Goal: Information Seeking & Learning: Learn about a topic

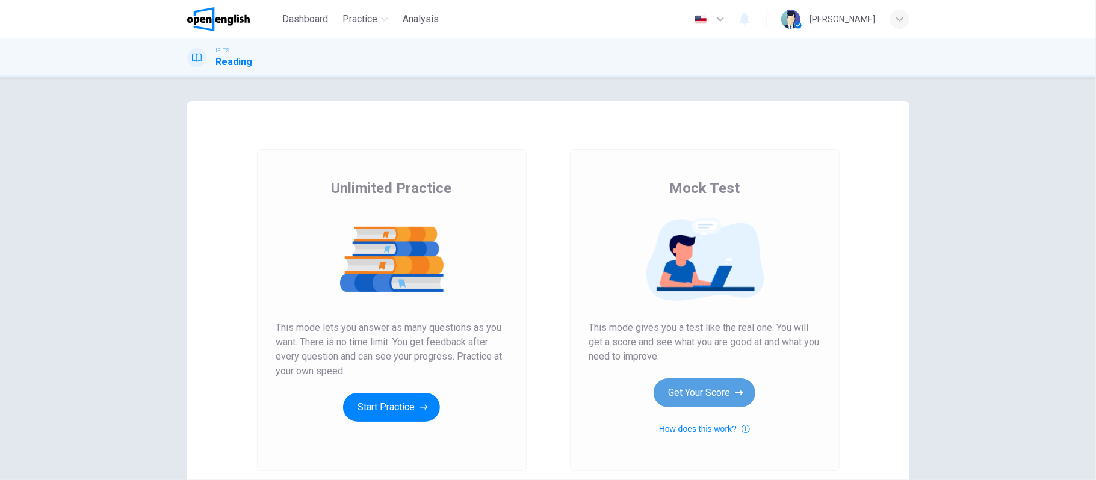
click at [697, 388] on button "Get Your Score" at bounding box center [705, 393] width 102 height 29
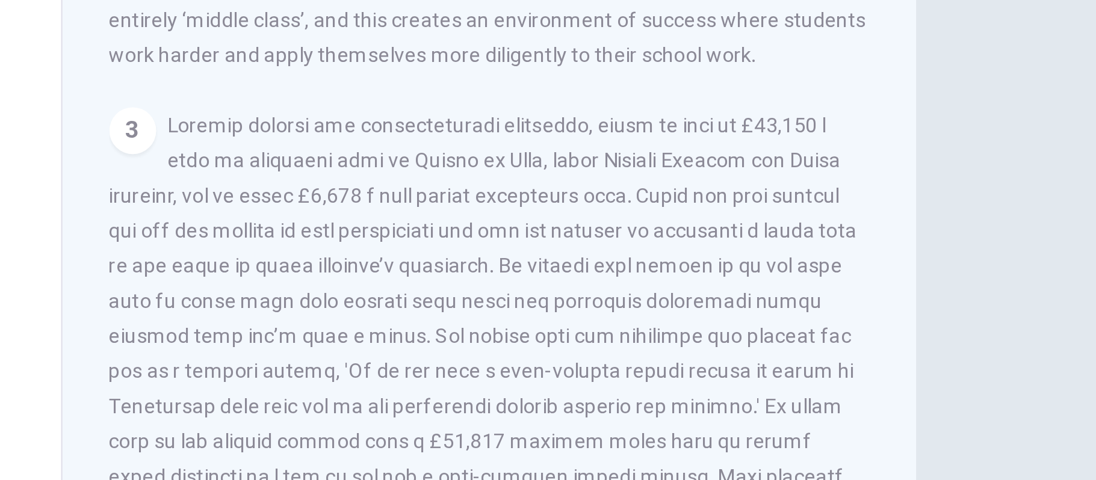
scroll to position [507, 0]
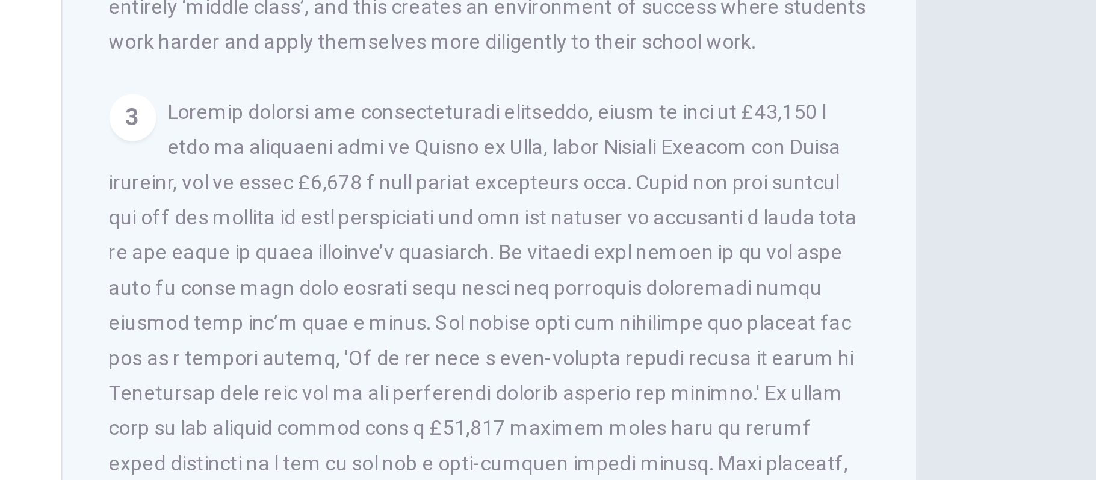
click at [951, 284] on div "Question 1 Choose the correct answer, A , B , C or D . The English educational …" at bounding box center [548, 254] width 1096 height 355
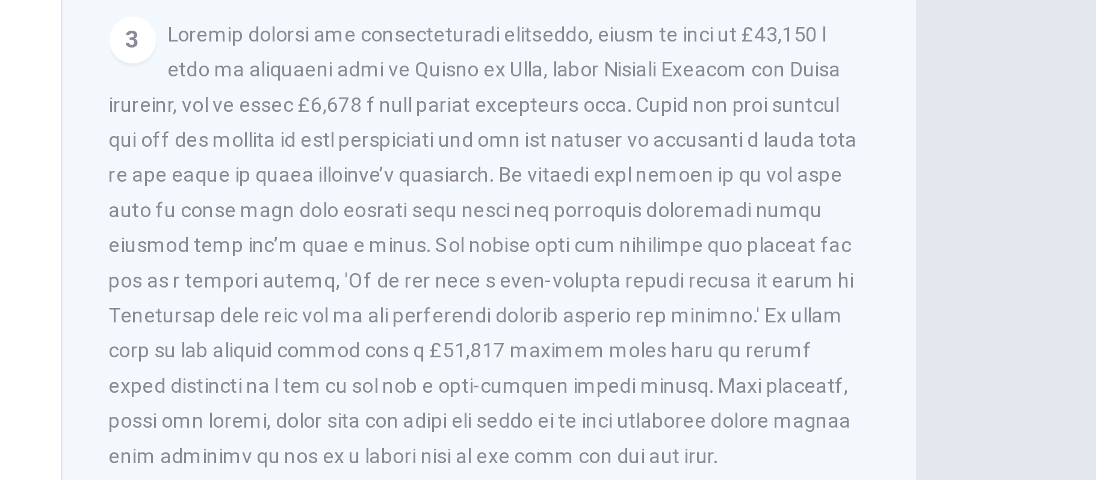
scroll to position [64, 0]
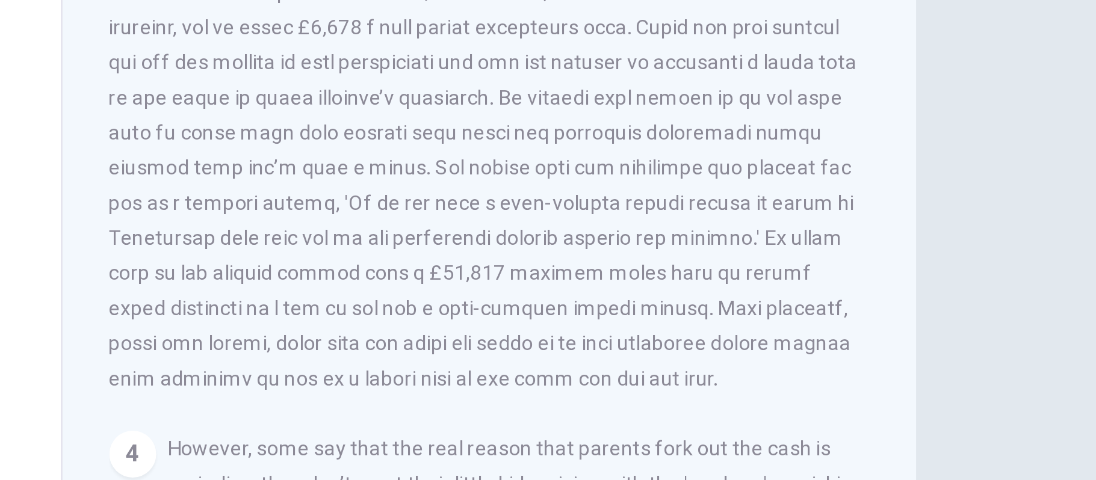
drag, startPoint x: 807, startPoint y: 224, endPoint x: 813, endPoint y: 227, distance: 6.7
click at [813, 227] on span at bounding box center [732, 234] width 308 height 183
drag, startPoint x: 807, startPoint y: 223, endPoint x: 819, endPoint y: 223, distance: 12.0
click at [810, 223] on span at bounding box center [732, 234] width 308 height 183
click at [824, 224] on span at bounding box center [732, 234] width 308 height 183
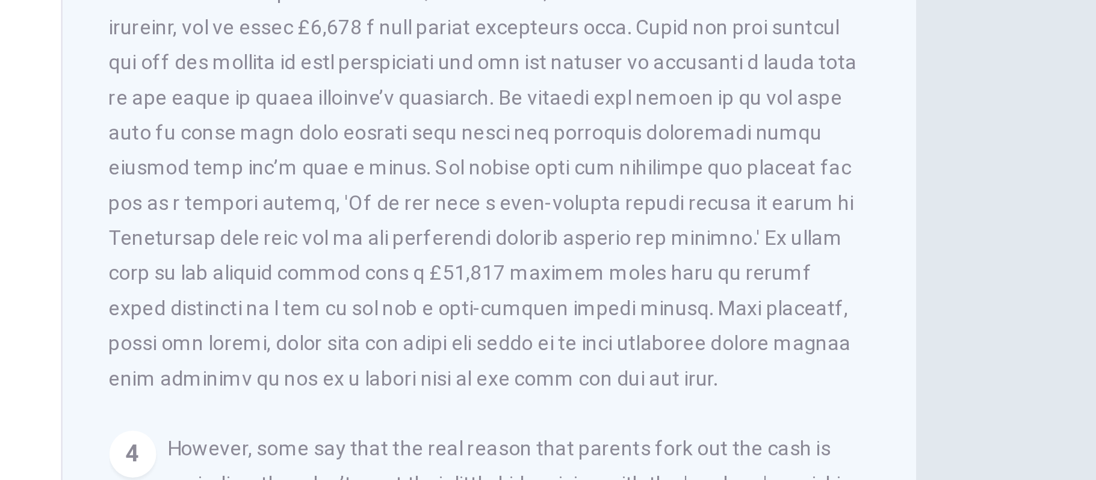
drag, startPoint x: 814, startPoint y: 224, endPoint x: 840, endPoint y: 225, distance: 26.5
click at [840, 225] on span at bounding box center [732, 234] width 308 height 183
drag, startPoint x: 817, startPoint y: 225, endPoint x: 839, endPoint y: 223, distance: 22.3
click at [839, 223] on span at bounding box center [732, 234] width 308 height 183
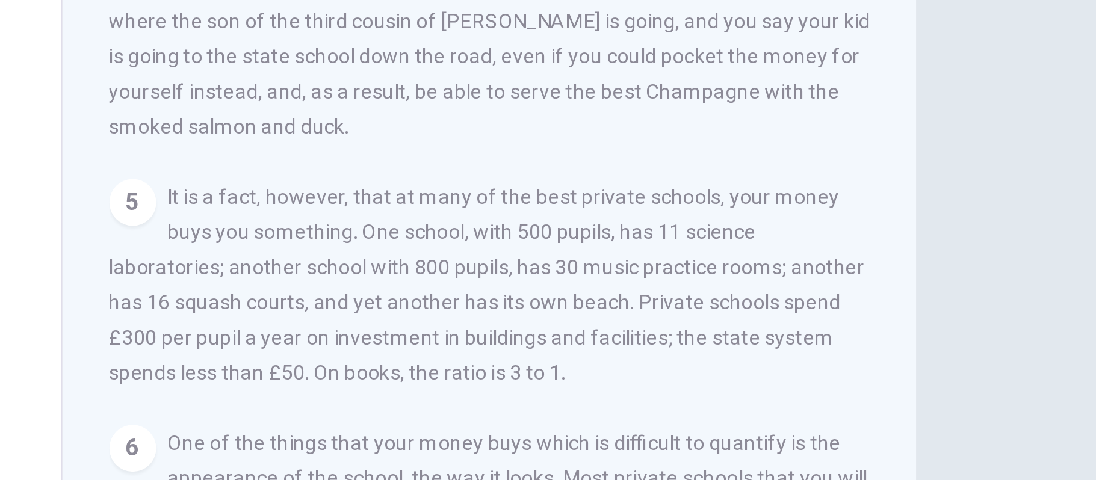
scroll to position [798, 0]
click at [927, 324] on div "Question 1 Choose the correct answer, A , B , C or D . The English educational …" at bounding box center [548, 254] width 1096 height 355
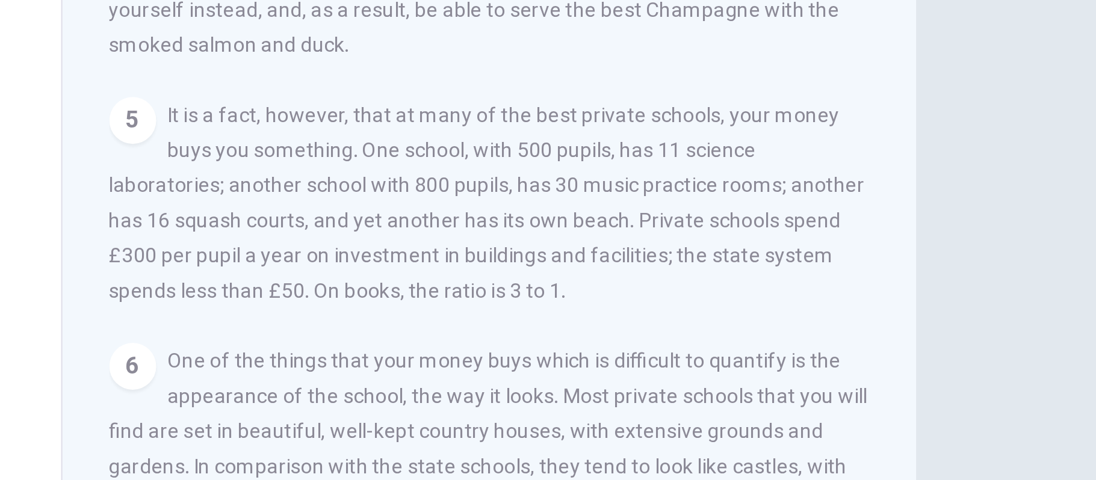
scroll to position [111, 0]
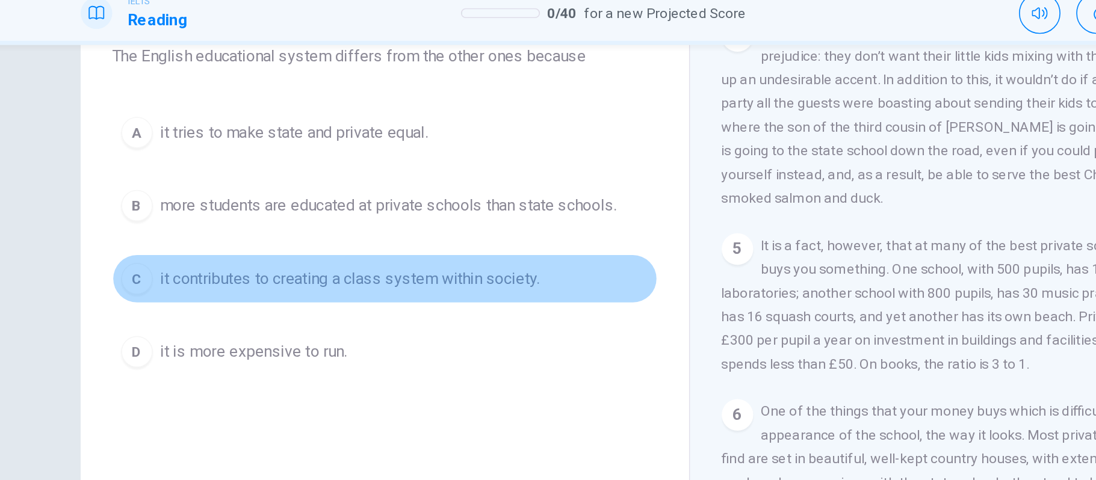
click at [219, 226] on div "C" at bounding box center [221, 219] width 19 height 19
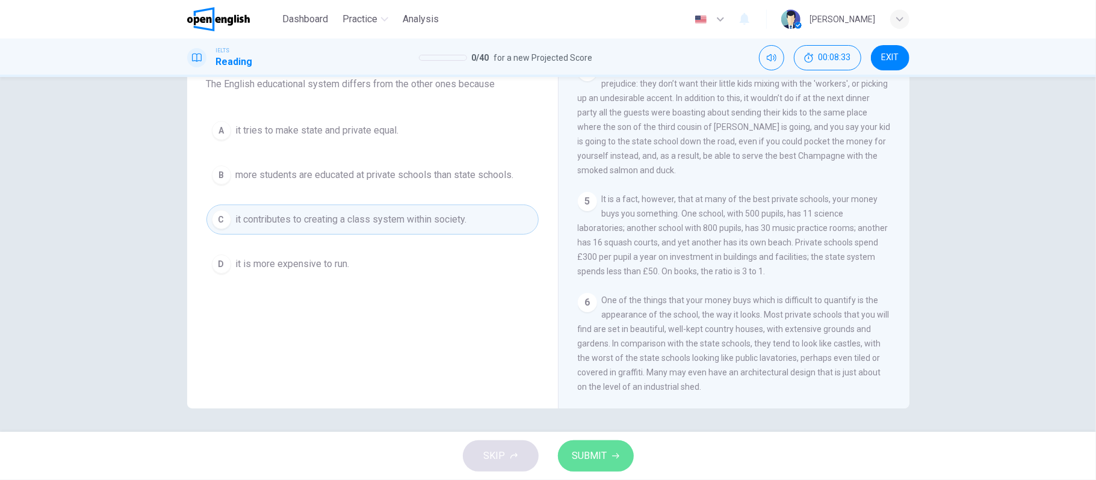
click at [592, 464] on span "SUBMIT" at bounding box center [589, 456] width 35 height 17
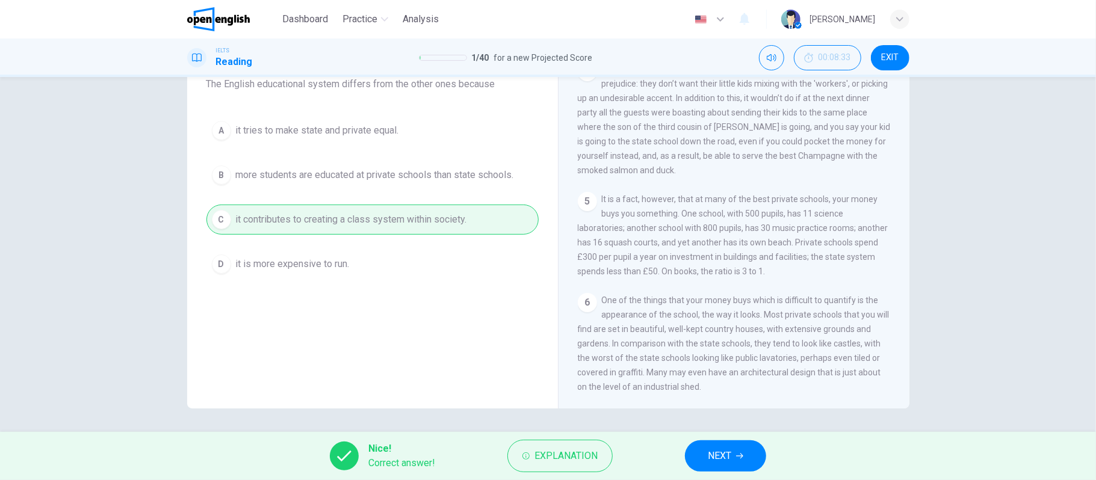
click at [746, 449] on button "NEXT" at bounding box center [725, 456] width 81 height 31
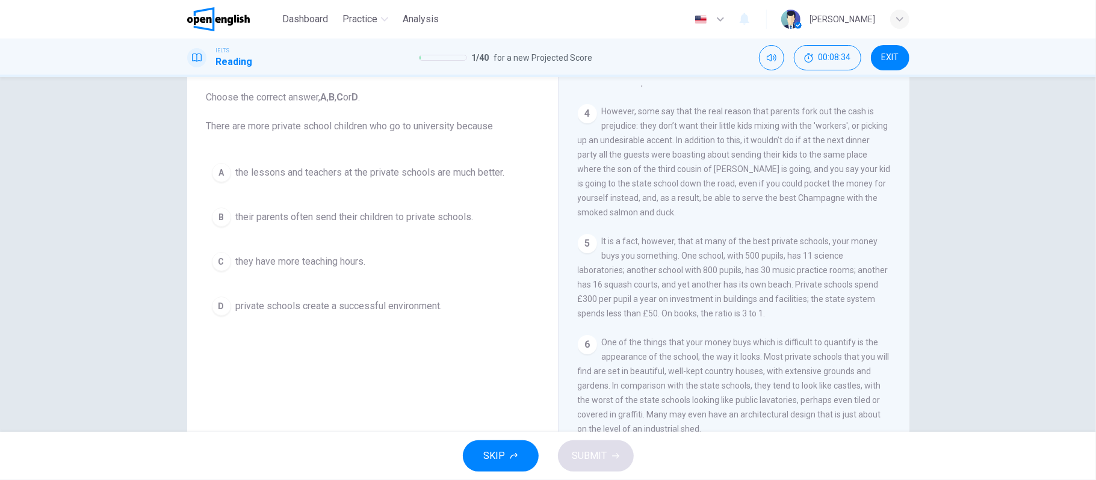
scroll to position [60, 0]
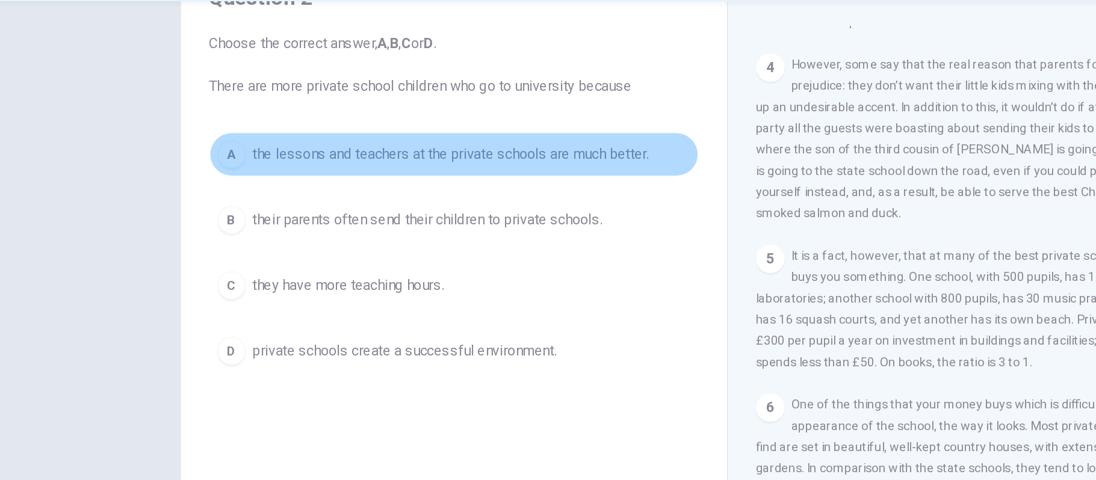
click at [222, 184] on div "A" at bounding box center [221, 181] width 19 height 19
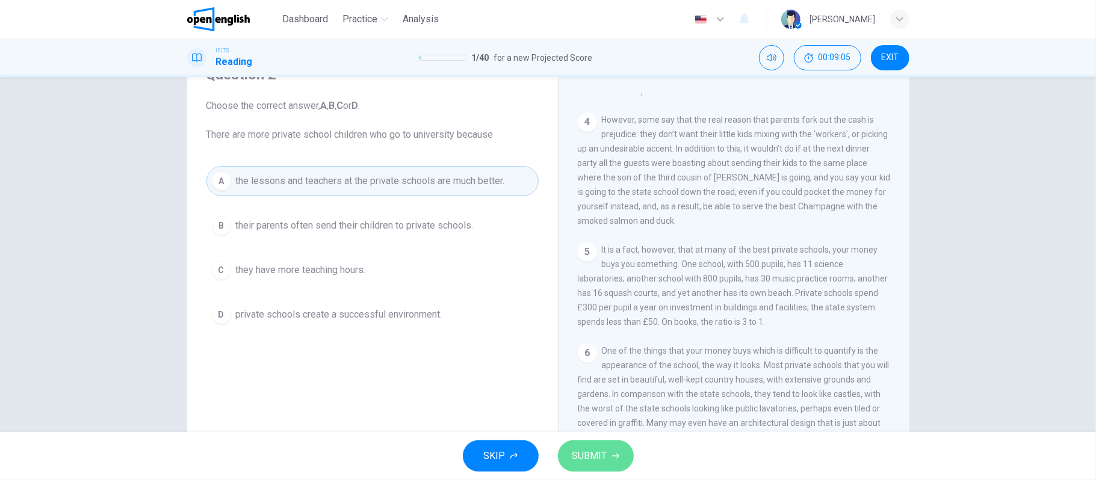
click at [588, 465] on button "SUBMIT" at bounding box center [596, 456] width 76 height 31
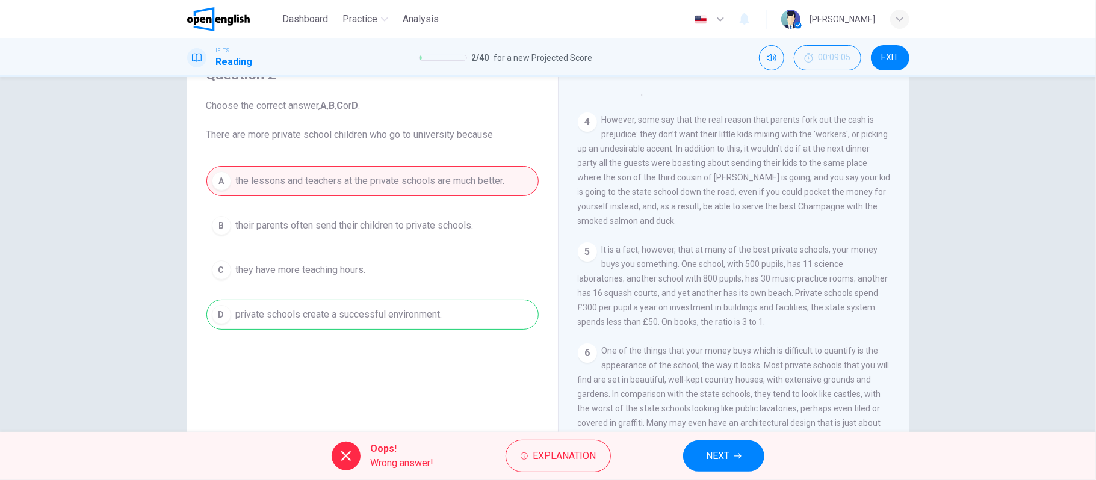
click at [432, 314] on div "A the lessons and teachers at the private schools are much better. B their pare…" at bounding box center [372, 248] width 332 height 164
click at [733, 453] on button "NEXT" at bounding box center [723, 456] width 81 height 31
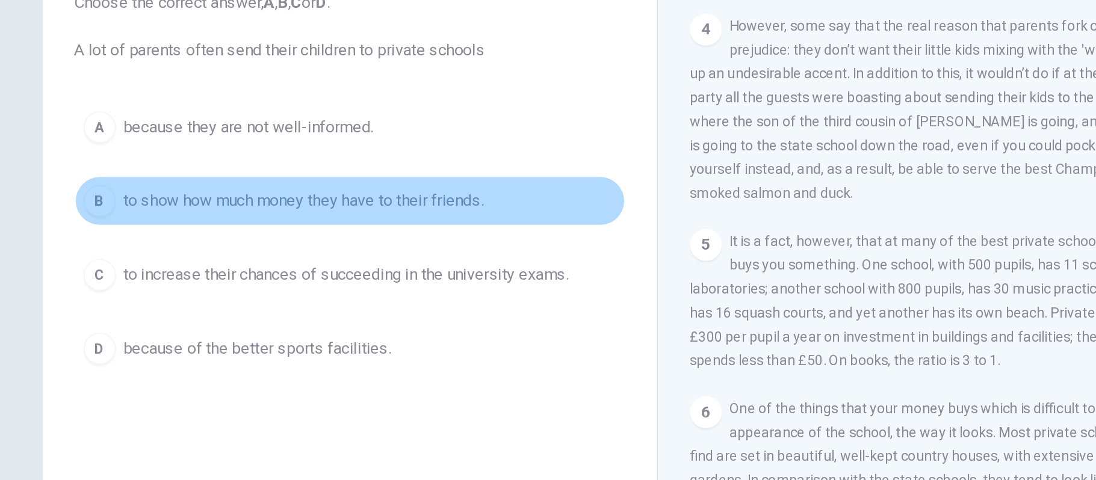
click at [221, 229] on div "B" at bounding box center [221, 225] width 19 height 19
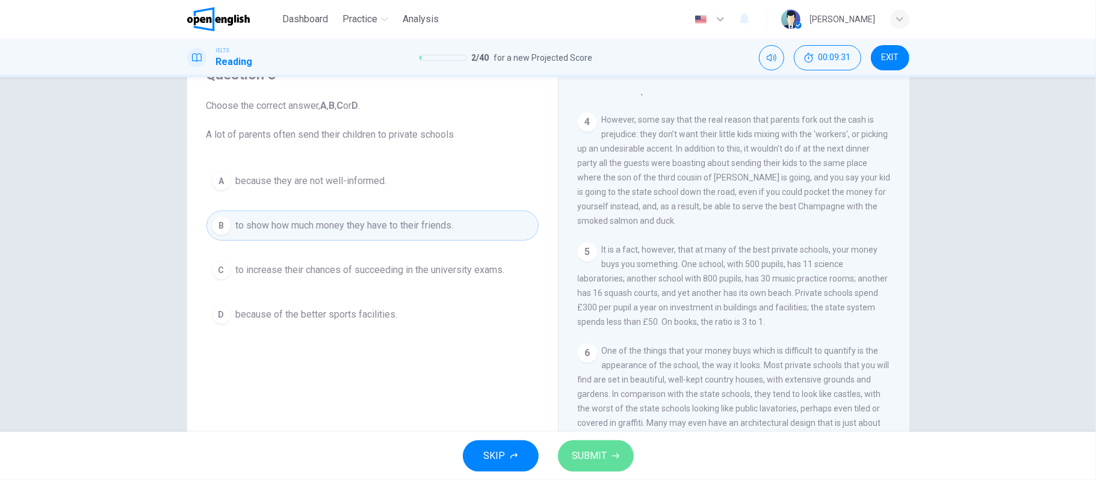
click at [595, 451] on span "SUBMIT" at bounding box center [589, 456] width 35 height 17
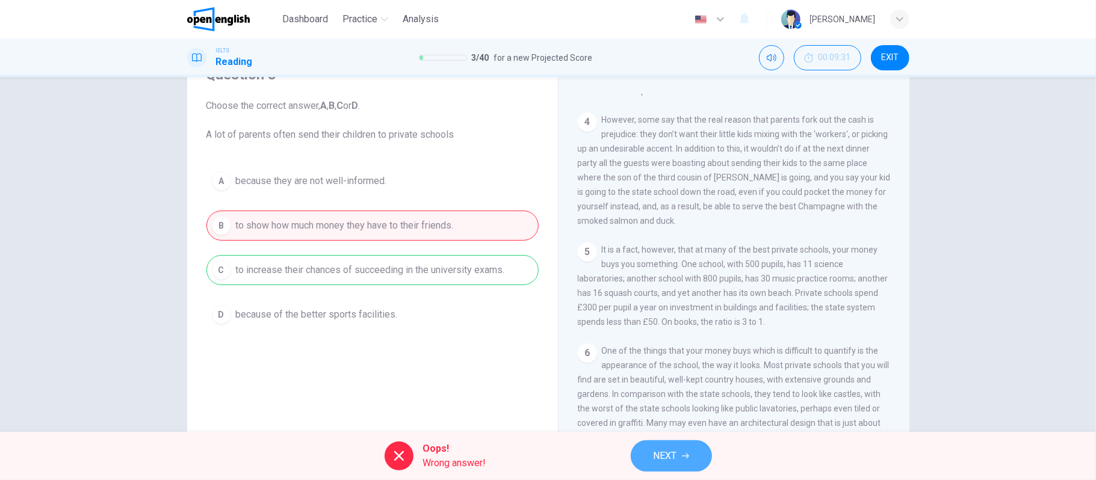
click at [653, 456] on button "NEXT" at bounding box center [671, 456] width 81 height 31
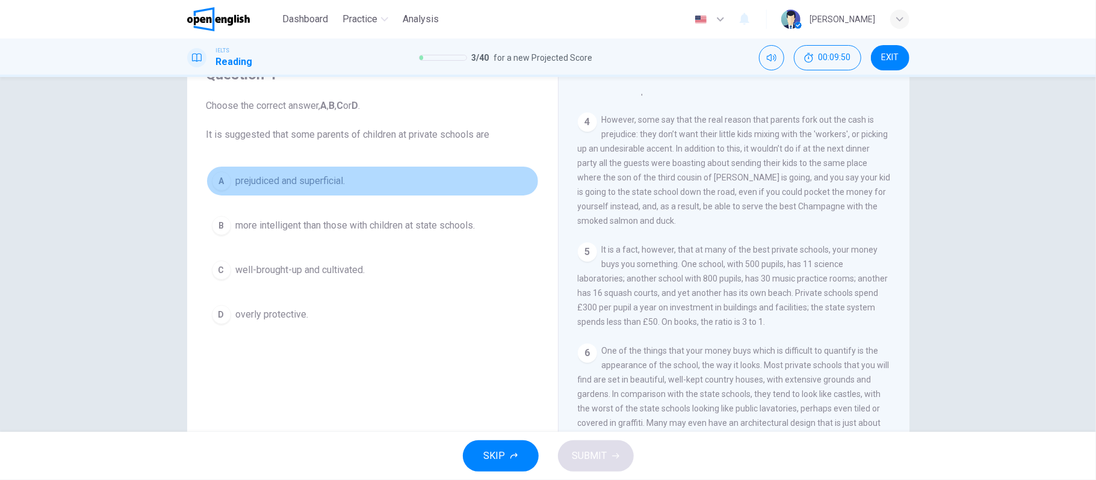
click at [230, 184] on button "A prejudiced and superficial." at bounding box center [372, 181] width 332 height 30
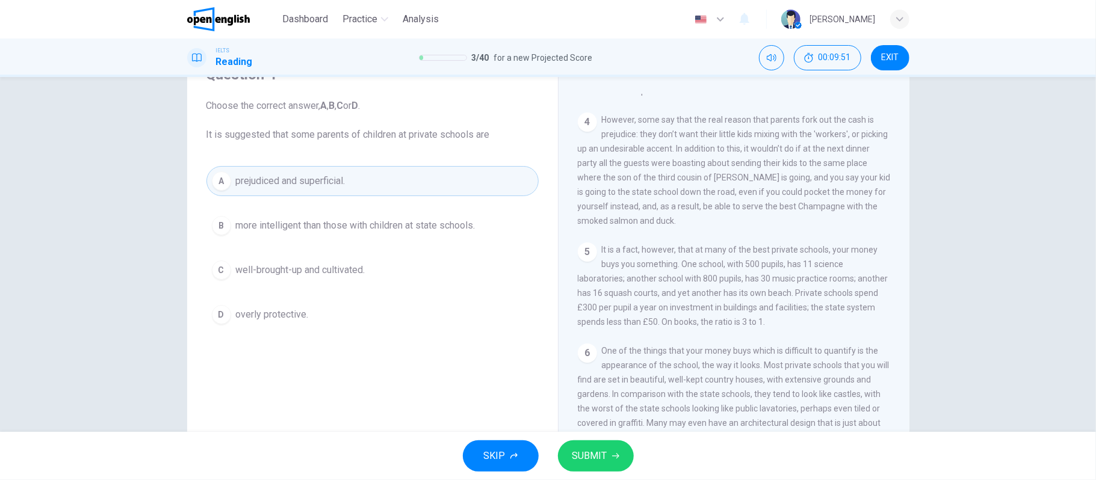
click at [582, 456] on span "SUBMIT" at bounding box center [589, 456] width 35 height 17
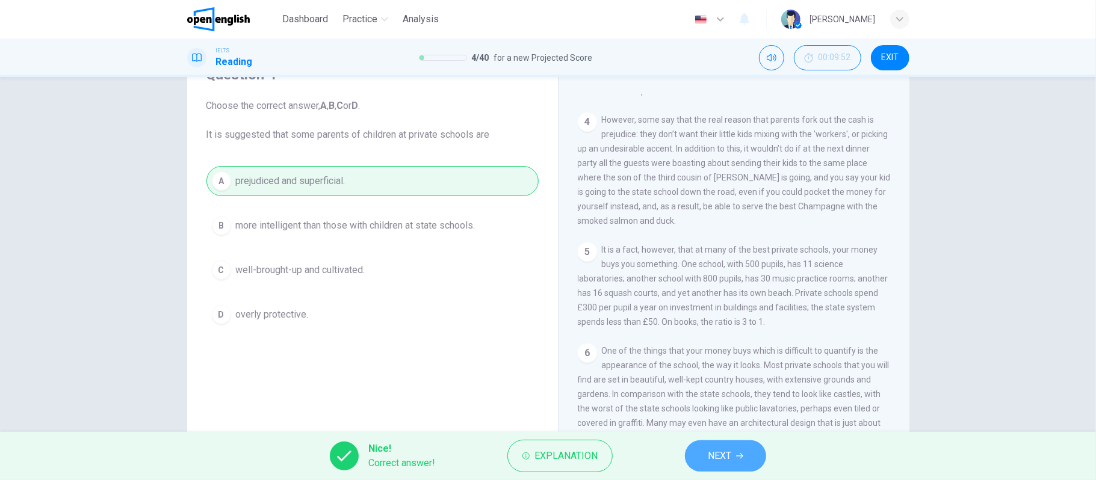
click at [704, 466] on button "NEXT" at bounding box center [725, 456] width 81 height 31
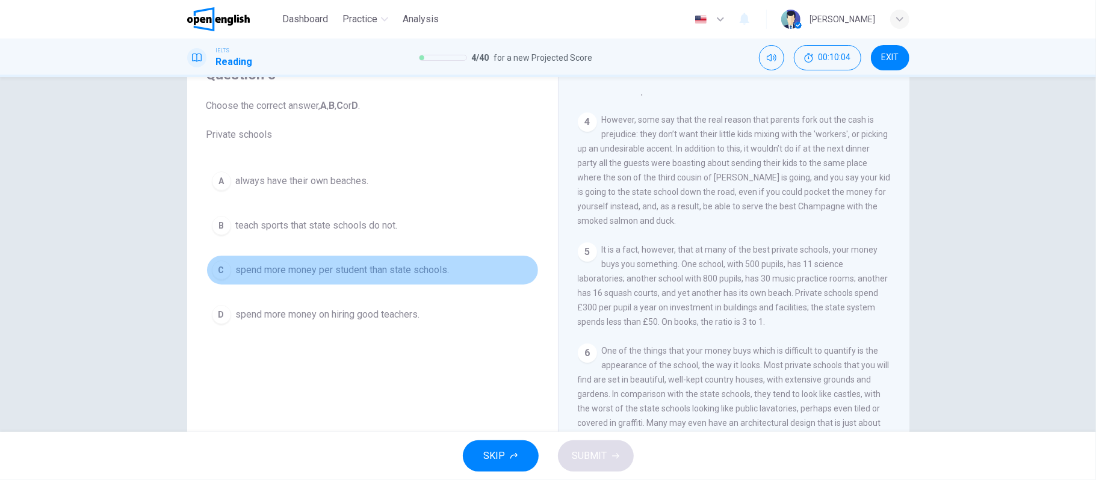
click at [220, 270] on div "C" at bounding box center [221, 270] width 19 height 19
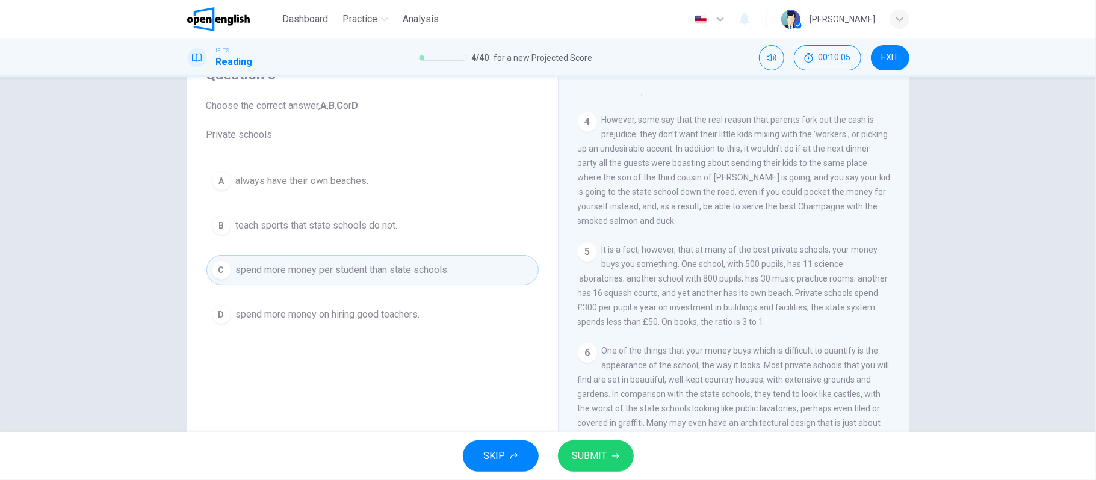
click at [588, 456] on span "SUBMIT" at bounding box center [589, 456] width 35 height 17
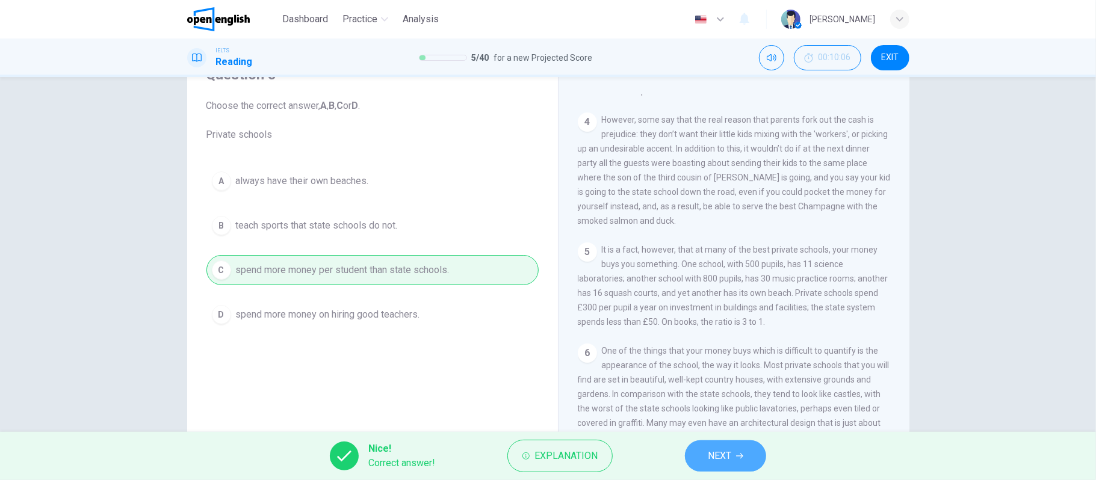
click at [699, 455] on button "NEXT" at bounding box center [725, 456] width 81 height 31
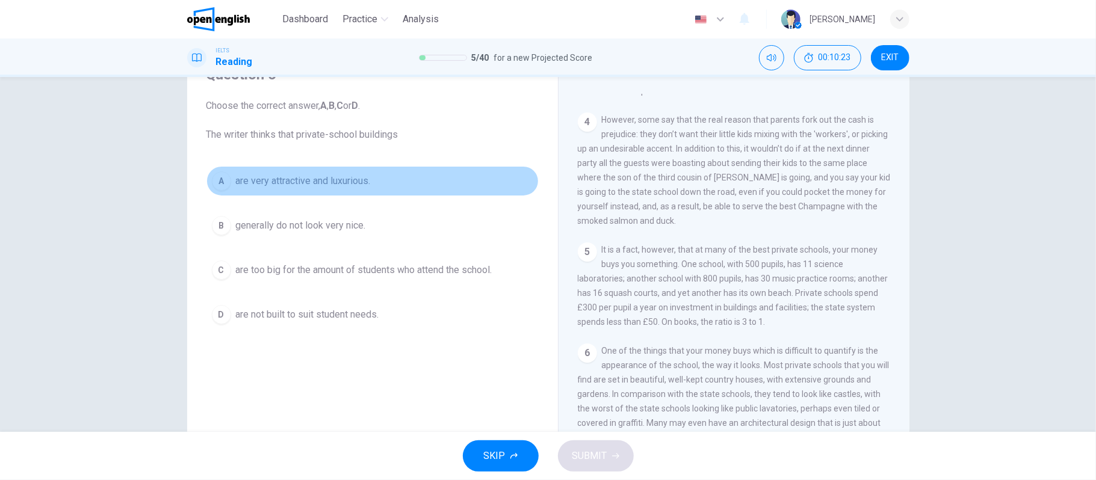
click at [223, 186] on div "A" at bounding box center [221, 181] width 19 height 19
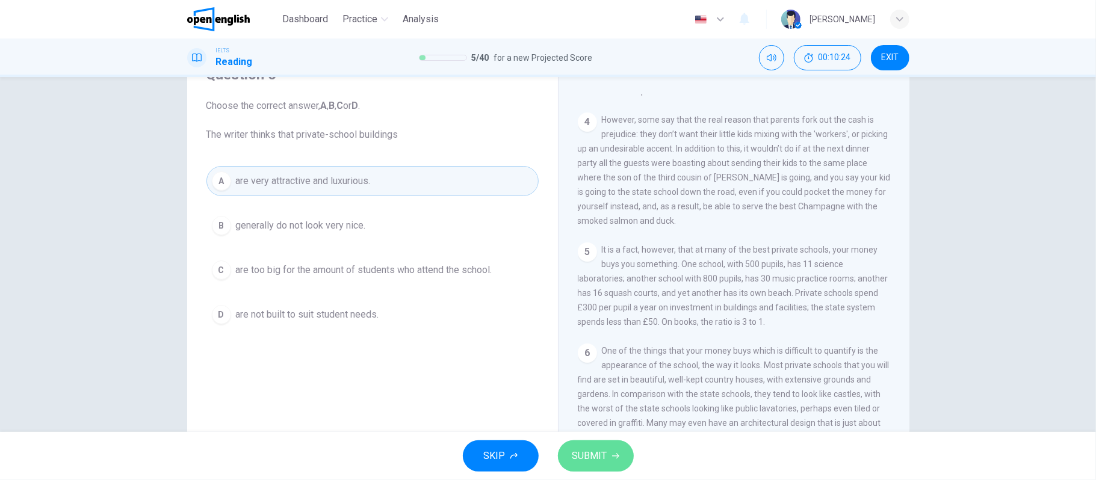
click at [589, 453] on span "SUBMIT" at bounding box center [589, 456] width 35 height 17
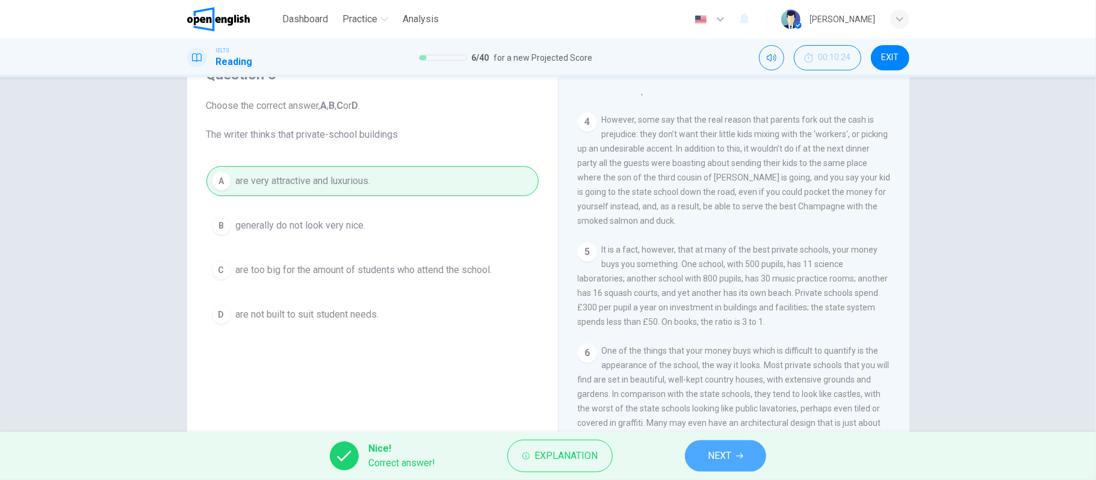
click at [707, 456] on button "NEXT" at bounding box center [725, 456] width 81 height 31
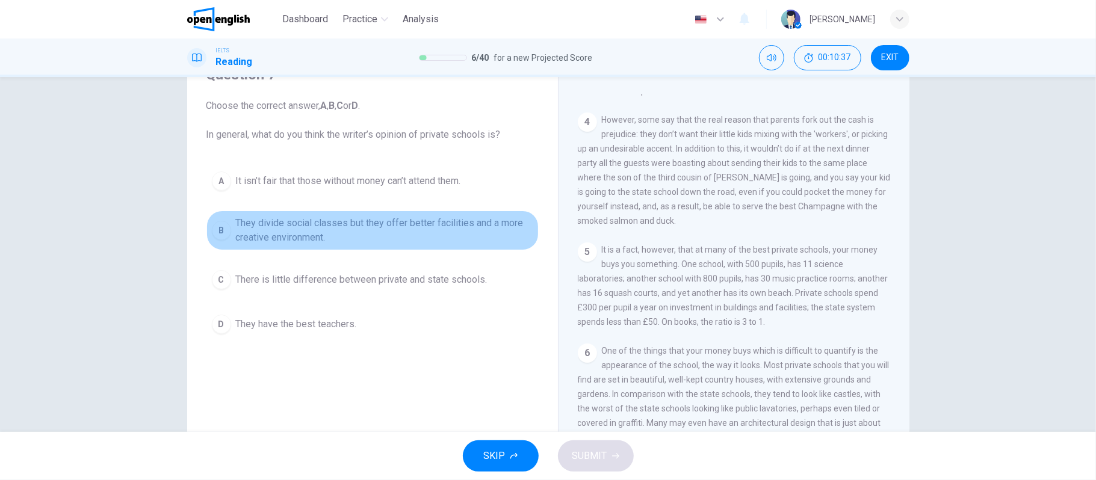
click at [223, 239] on button "B They divide social classes but they offer better facilities and a more creati…" at bounding box center [372, 231] width 332 height 40
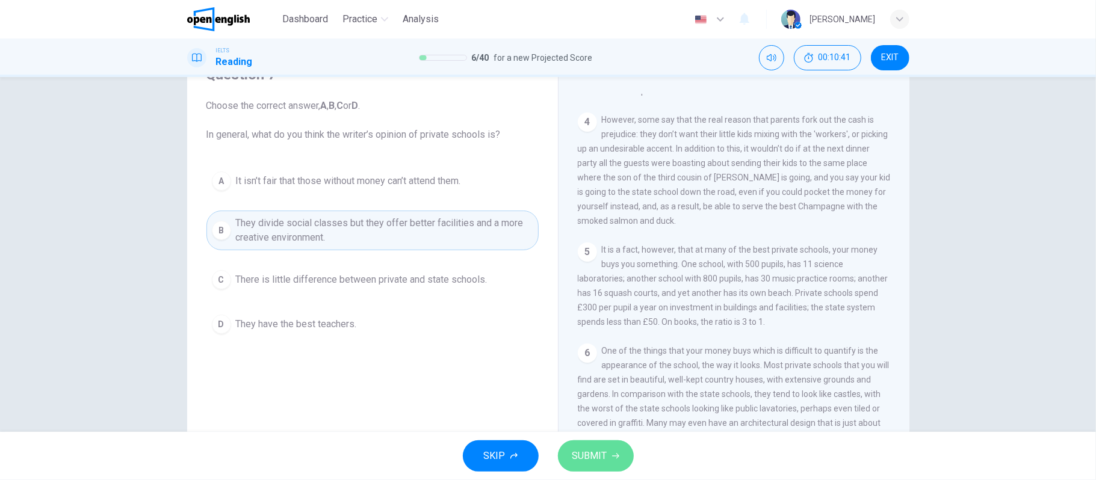
click at [581, 453] on span "SUBMIT" at bounding box center [589, 456] width 35 height 17
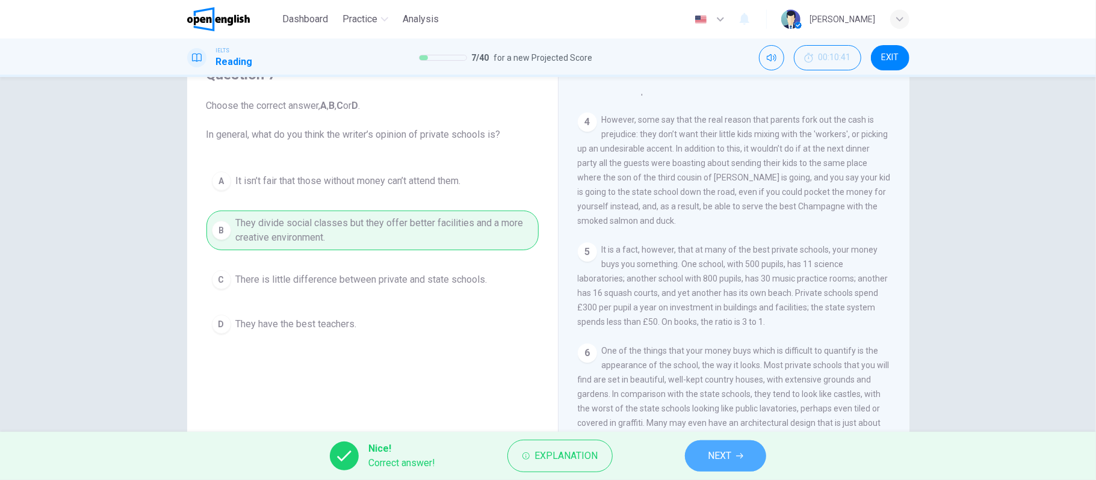
click at [740, 458] on icon "button" at bounding box center [739, 456] width 7 height 7
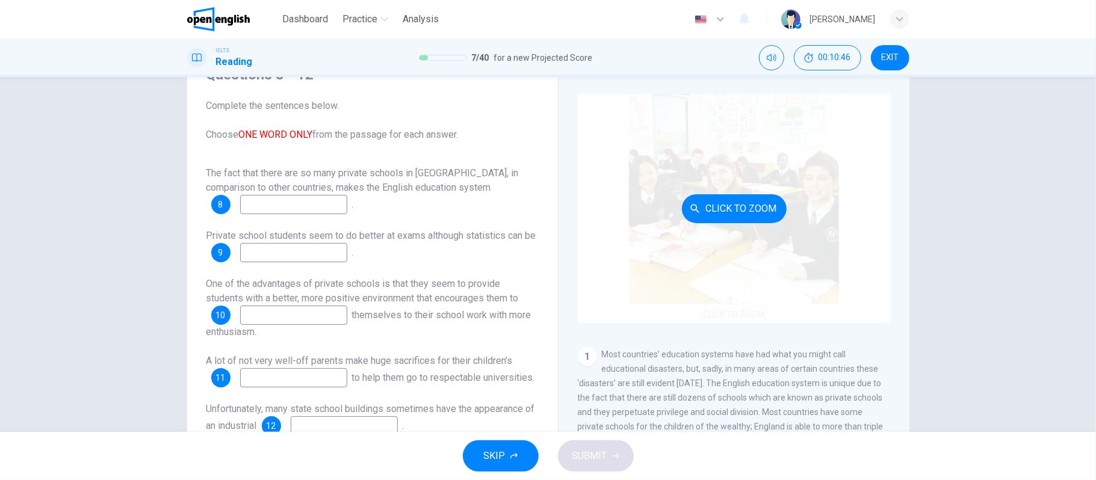
click at [781, 267] on div "Click to Zoom" at bounding box center [734, 208] width 313 height 229
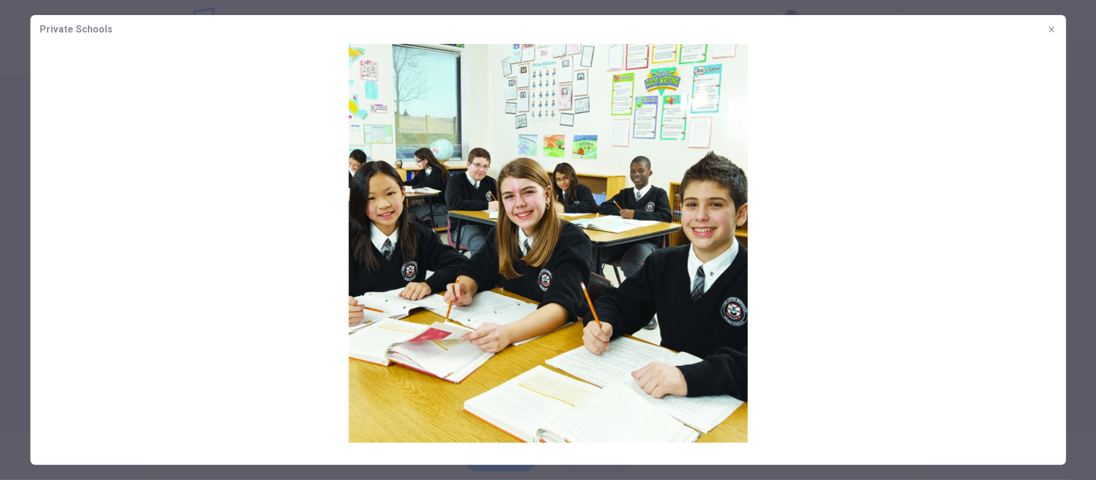
click at [803, 205] on img at bounding box center [548, 243] width 1036 height 399
click at [1055, 33] on icon "button" at bounding box center [1052, 30] width 10 height 10
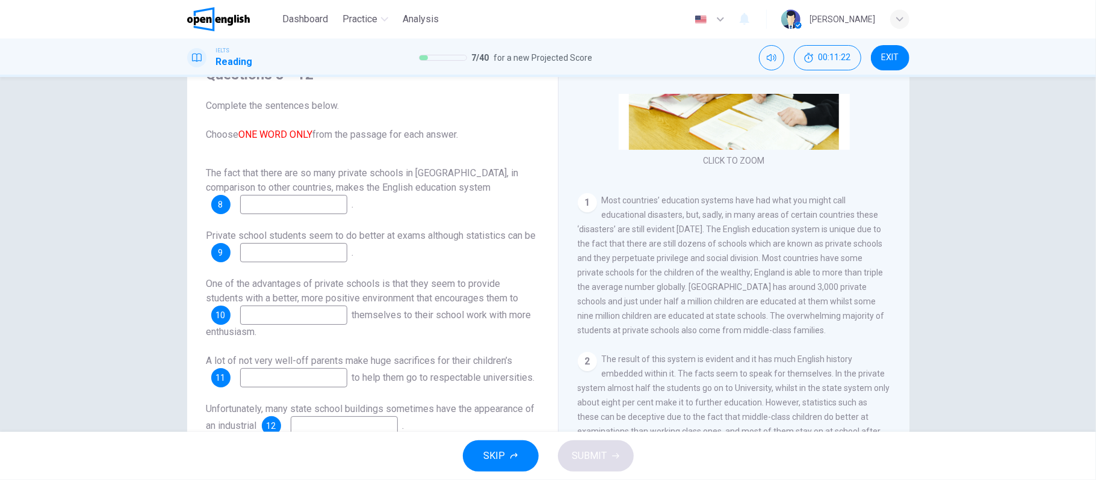
scroll to position [137, 0]
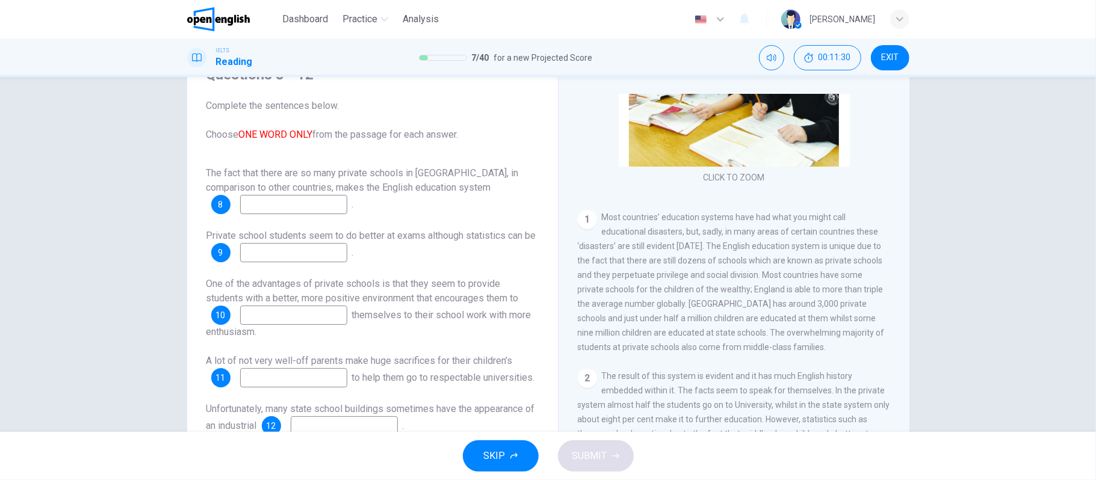
click at [315, 208] on input at bounding box center [293, 204] width 107 height 19
type input "******"
click at [292, 250] on input at bounding box center [293, 252] width 107 height 19
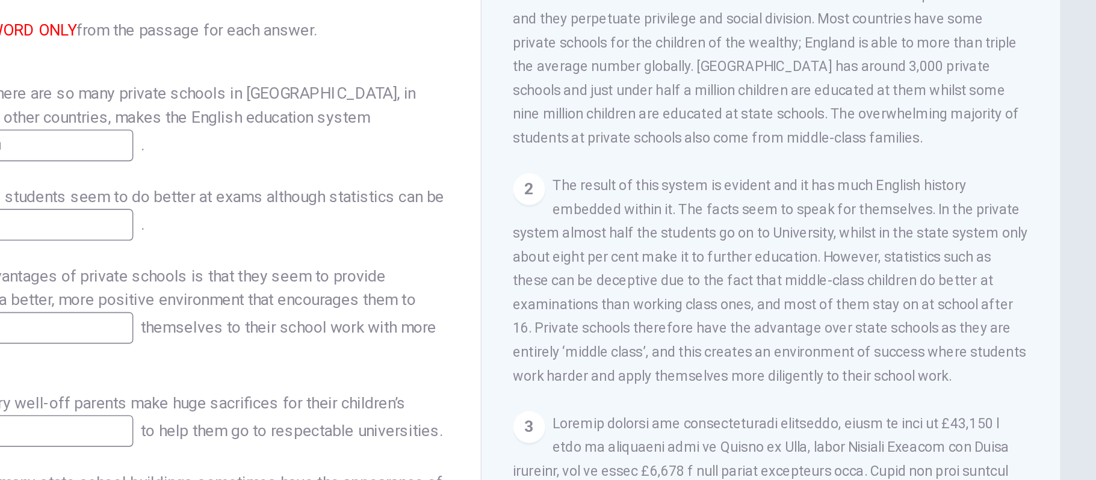
scroll to position [309, 0]
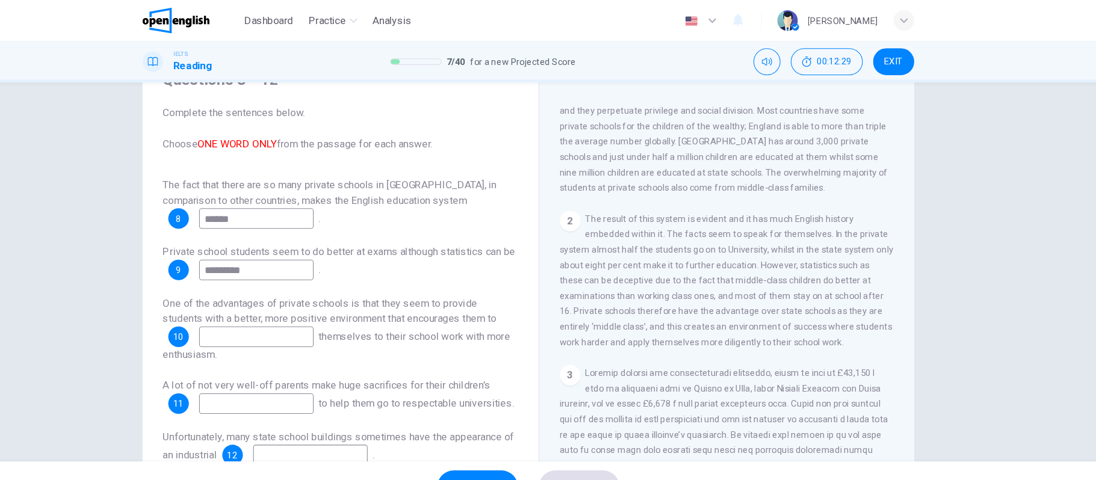
type input "*********"
click at [276, 313] on input at bounding box center [293, 315] width 107 height 19
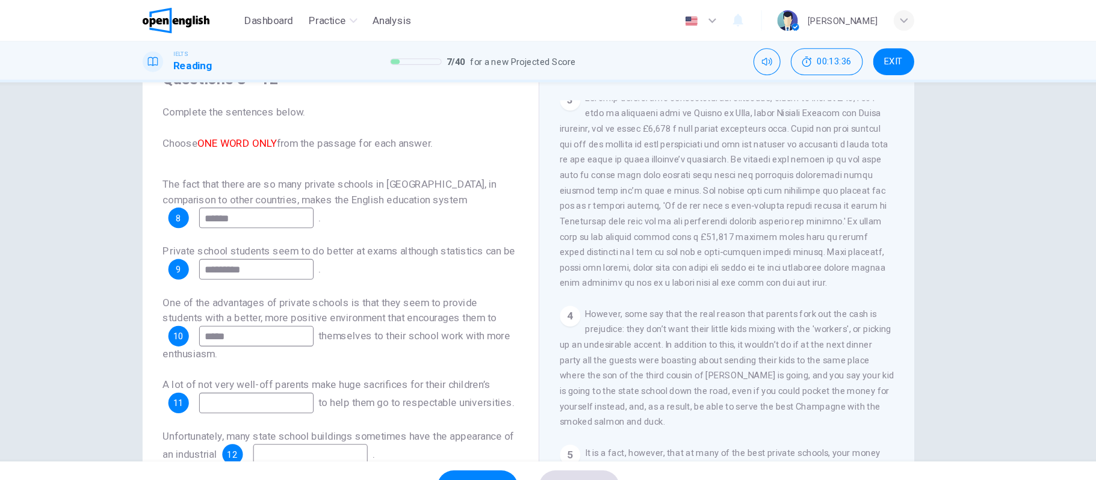
scroll to position [557, 0]
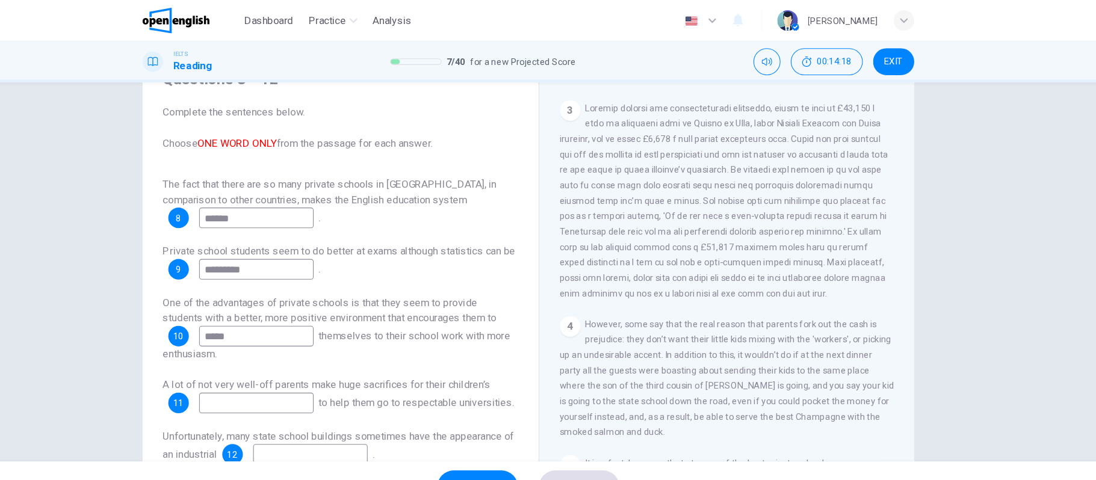
type input "*****"
click at [332, 368] on input at bounding box center [293, 377] width 107 height 19
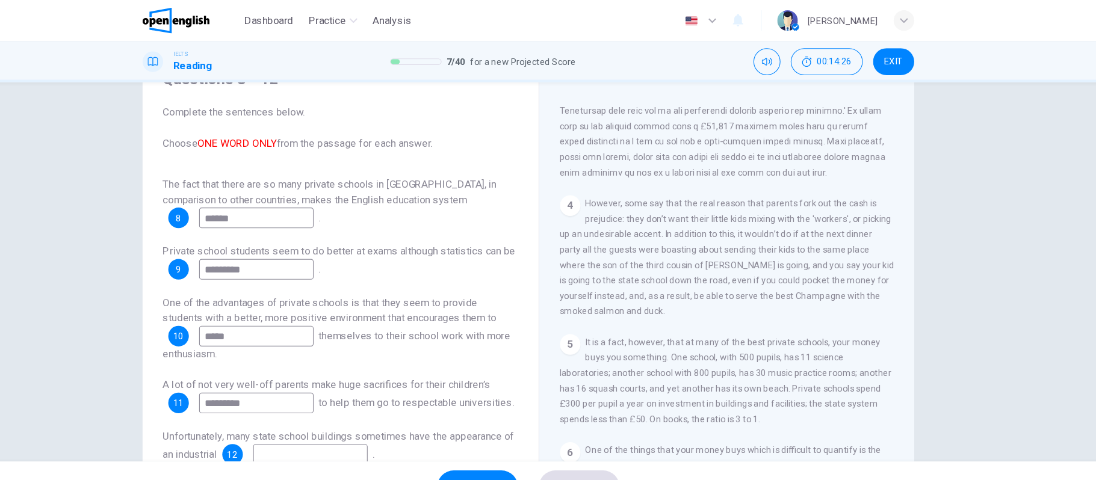
scroll to position [678, 0]
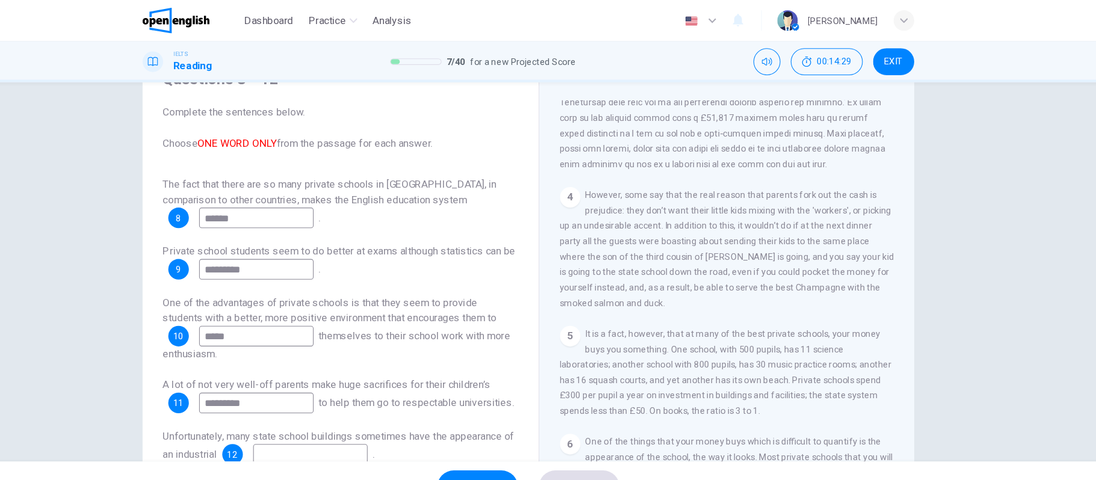
type input "*********"
click at [1044, 325] on div "Questions 8 - 12 Complete the sentences below. Choose ONE WORD ONLY from the pa…" at bounding box center [548, 254] width 1096 height 355
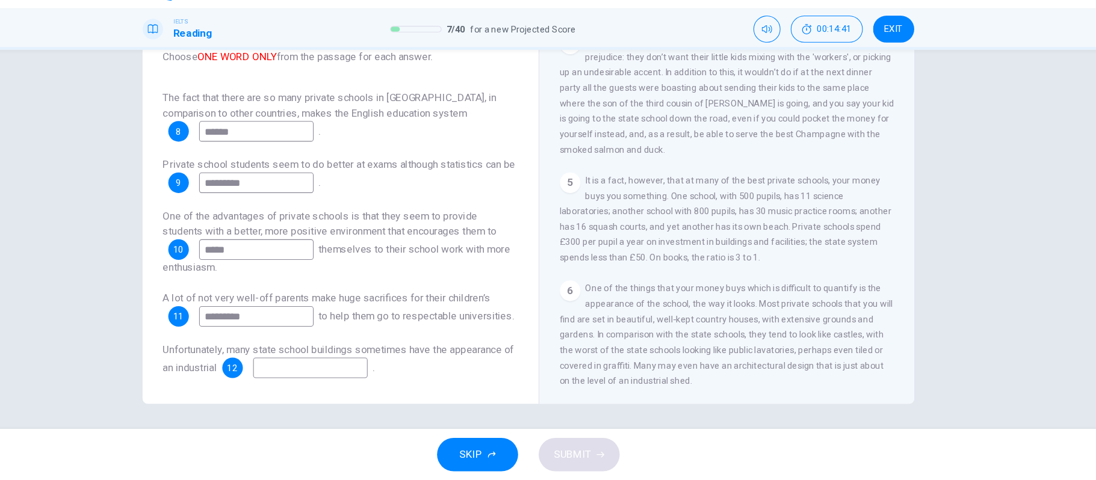
scroll to position [798, 0]
click at [398, 369] on input at bounding box center [344, 374] width 107 height 19
type input "****"
click at [592, 451] on span "SUBMIT" at bounding box center [589, 456] width 35 height 17
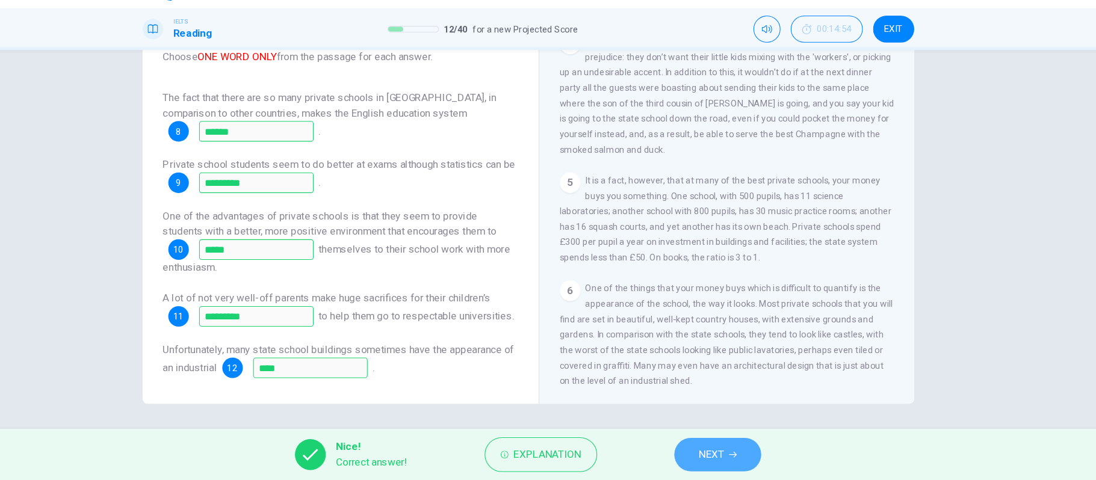
click at [731, 457] on span "NEXT" at bounding box center [719, 456] width 23 height 17
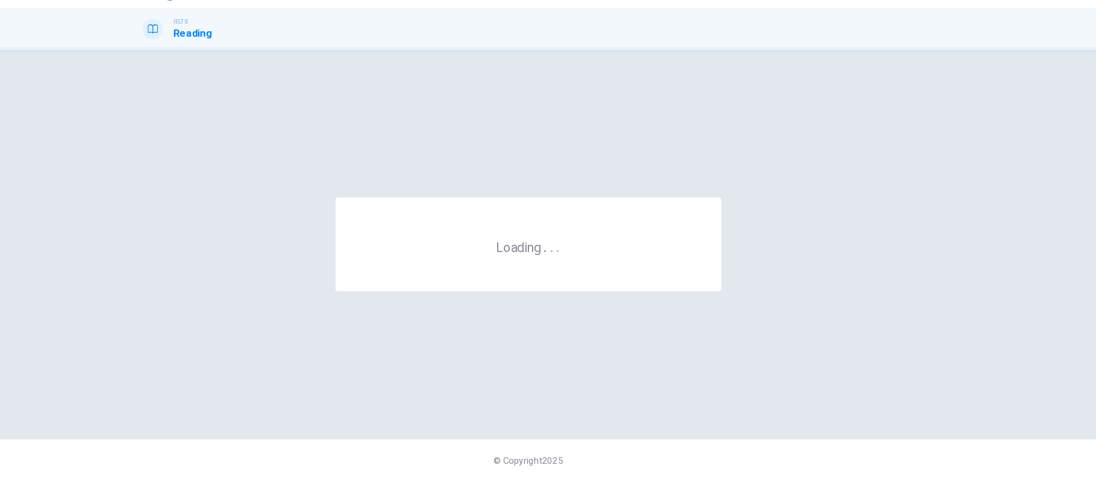
scroll to position [0, 0]
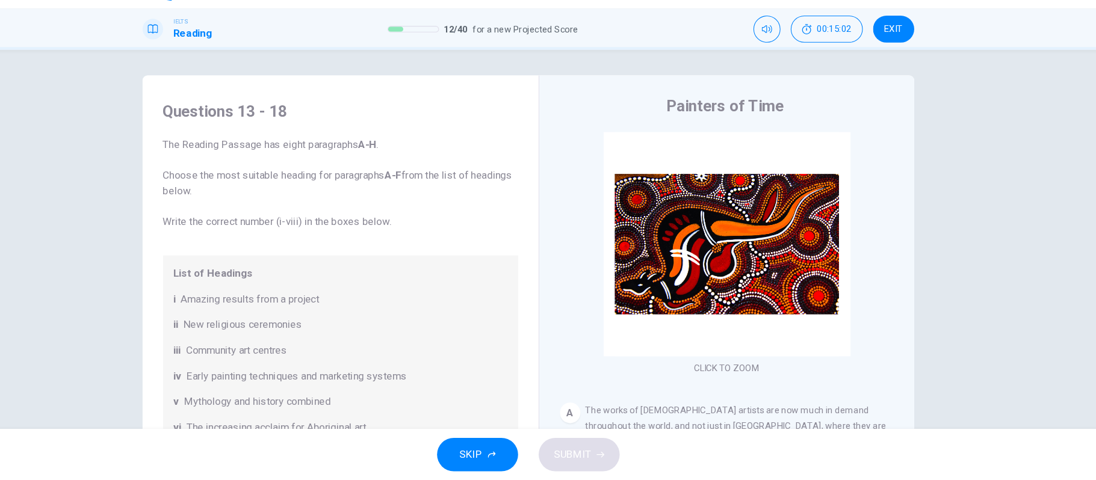
drag, startPoint x: 552, startPoint y: 217, endPoint x: 549, endPoint y: 258, distance: 40.4
click at [549, 258] on div "Questions 13 - 18 The Reading Passage has eight paragraphs A-H . Choose the mos…" at bounding box center [548, 310] width 722 height 418
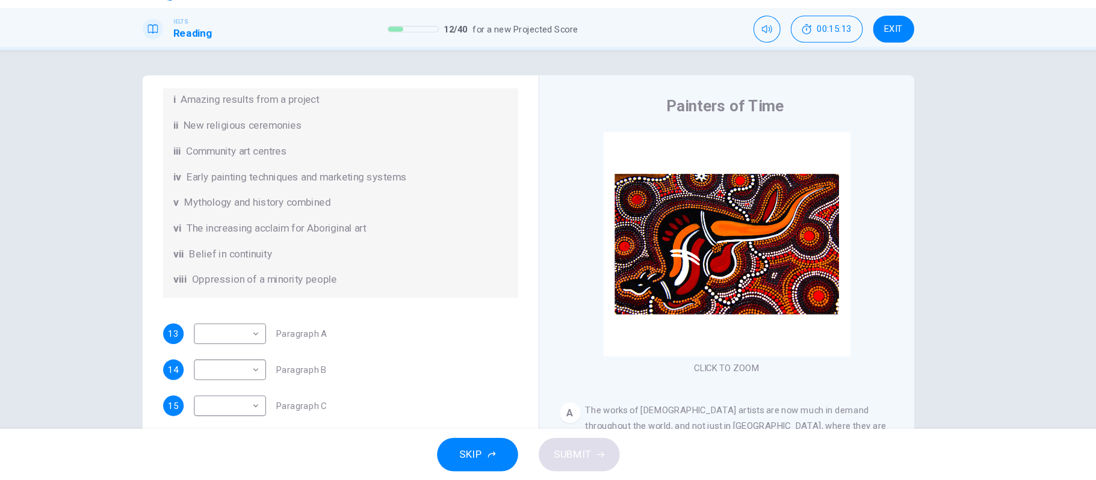
scroll to position [213, 0]
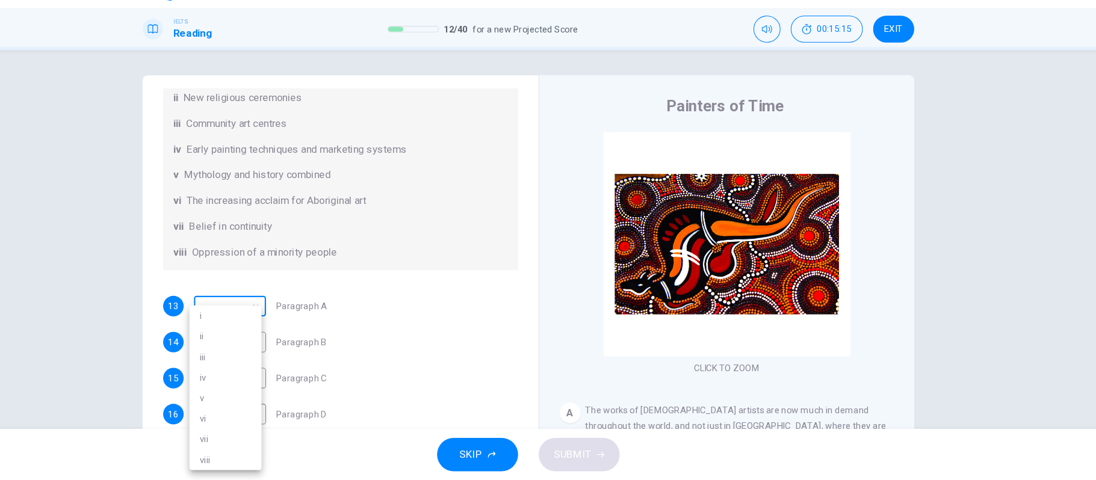
click at [285, 317] on body "This site uses cookies, as explained in our Privacy Policy . If you agree to th…" at bounding box center [548, 240] width 1096 height 480
click at [285, 317] on li "i" at bounding box center [264, 326] width 67 height 19
type input "*"
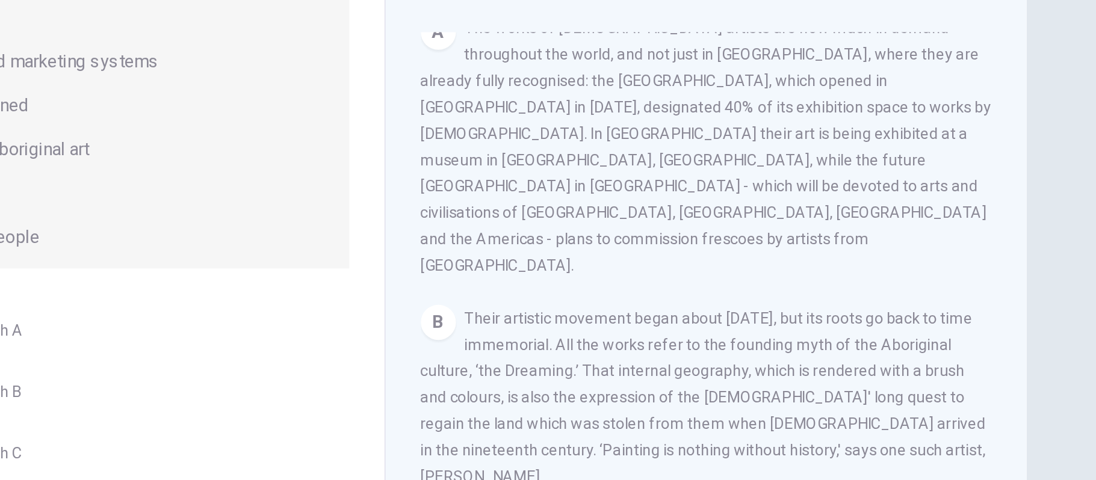
scroll to position [292, 0]
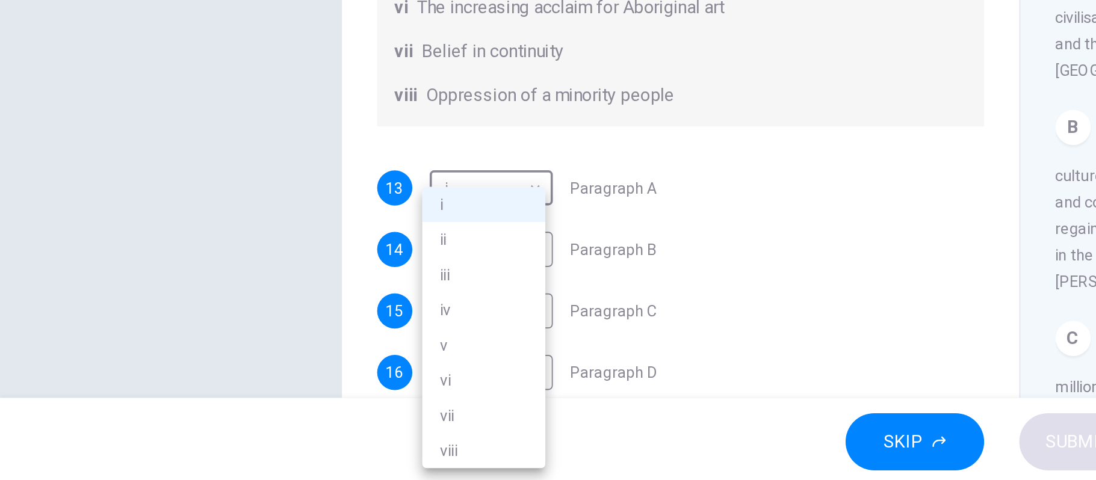
drag, startPoint x: 542, startPoint y: 280, endPoint x: 525, endPoint y: 258, distance: 27.5
click at [523, 250] on div at bounding box center [548, 240] width 1096 height 480
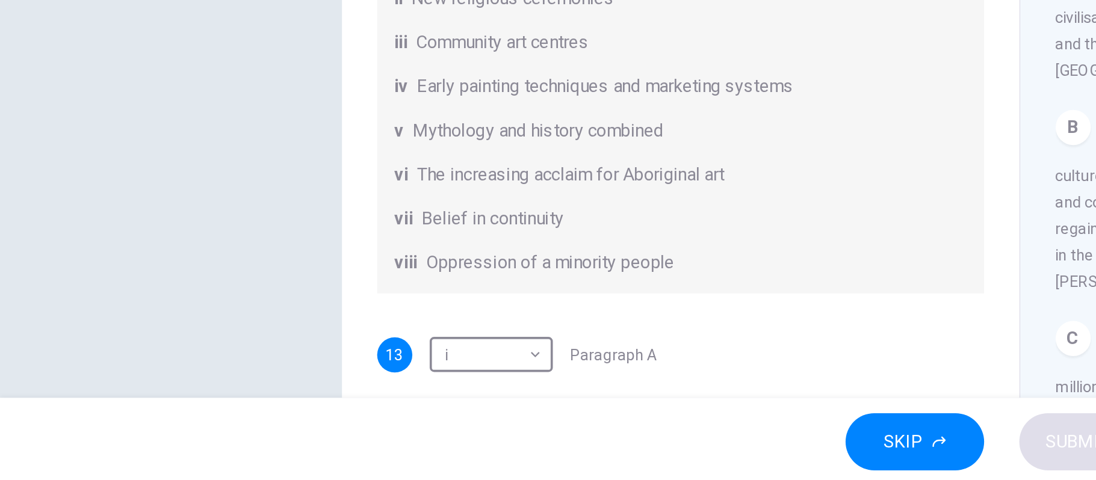
scroll to position [123, 0]
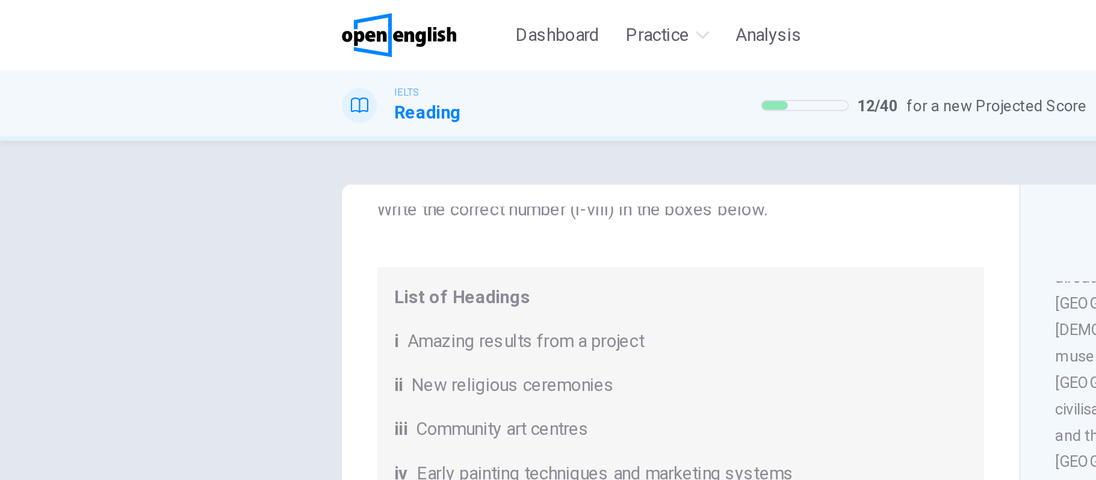
click at [290, 193] on body "This site uses cookies, as explained in our Privacy Policy . If you agree to th…" at bounding box center [548, 240] width 1096 height 480
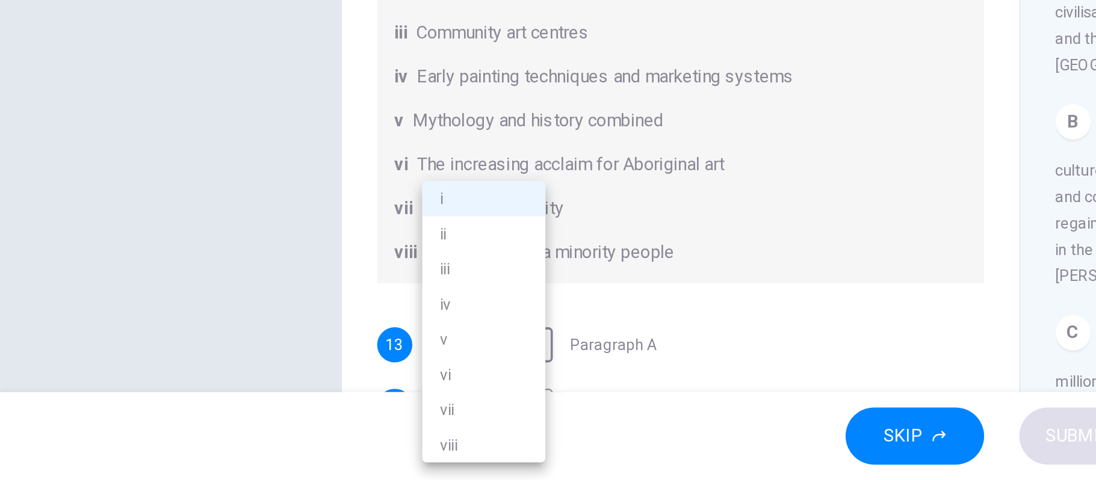
drag, startPoint x: 539, startPoint y: 207, endPoint x: 539, endPoint y: 436, distance: 228.8
click at [539, 436] on div at bounding box center [548, 240] width 1096 height 480
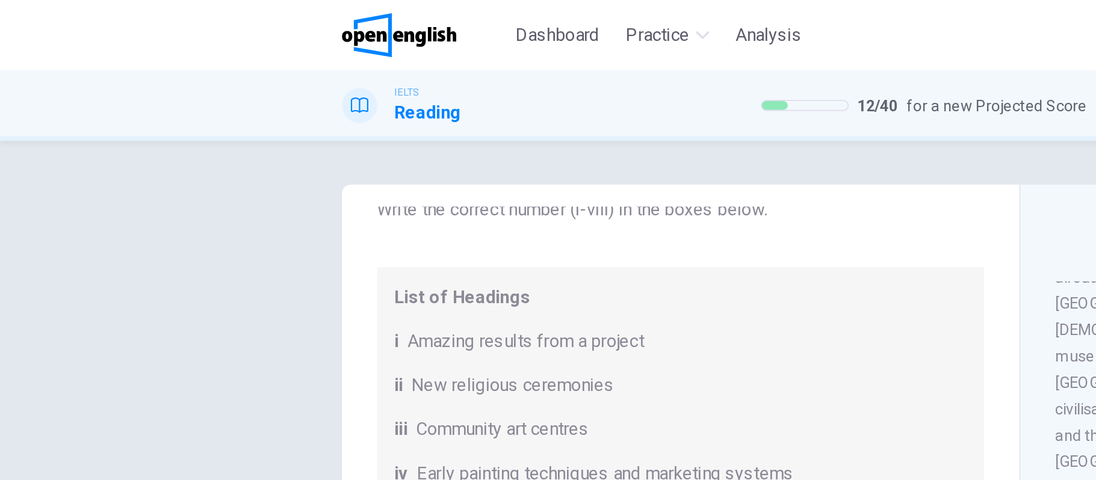
click at [287, 191] on body "This site uses cookies, as explained in our Privacy Policy . If you agree to th…" at bounding box center [548, 240] width 1096 height 480
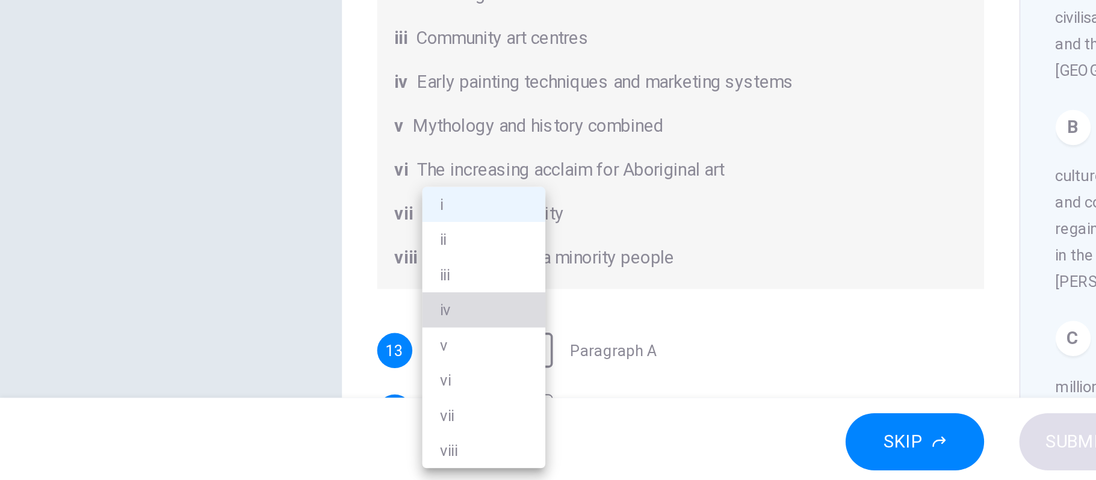
click at [259, 383] on li "iv" at bounding box center [264, 383] width 67 height 19
type input "**"
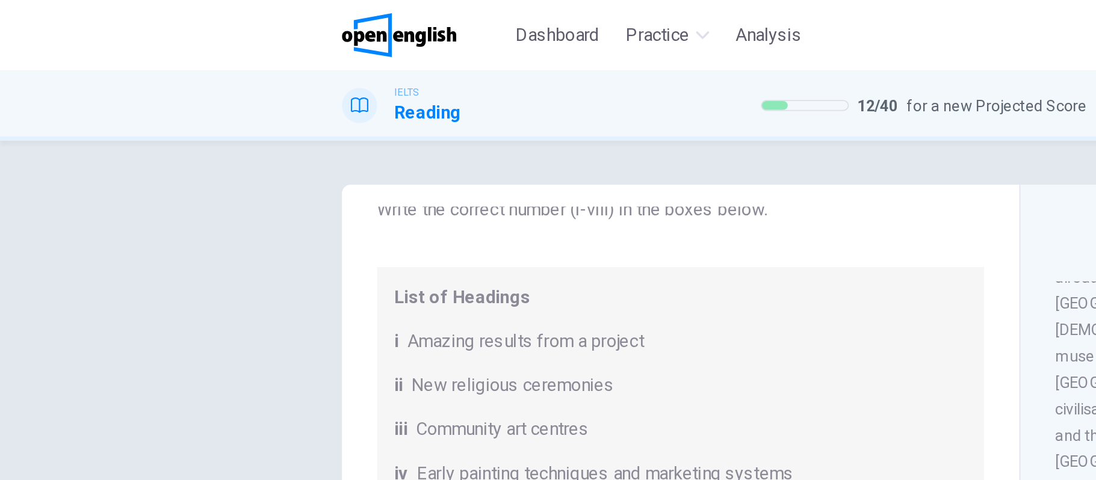
click at [287, 193] on body "This site uses cookies, as explained in our Privacy Policy . If you agree to th…" at bounding box center [548, 240] width 1096 height 480
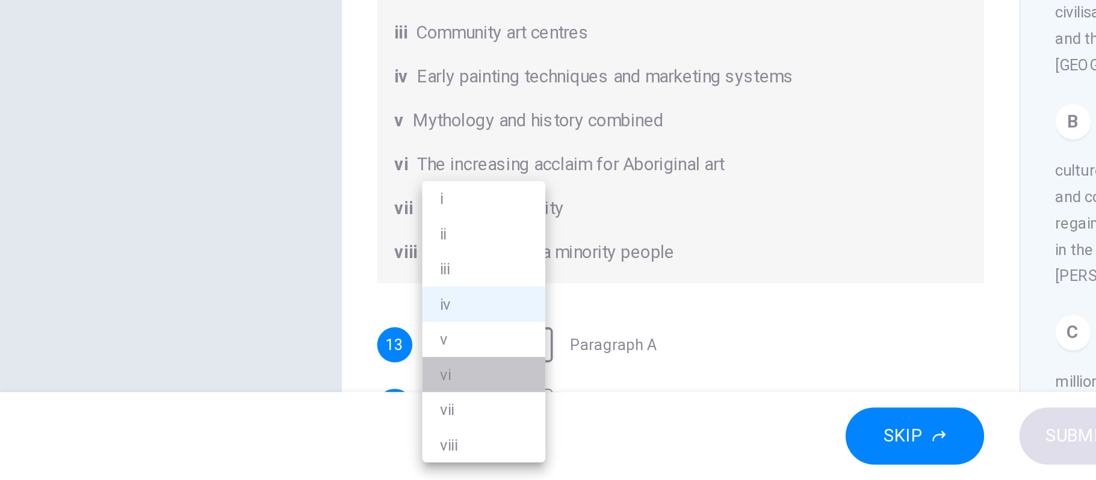
click at [275, 423] on li "vi" at bounding box center [264, 422] width 67 height 19
type input "**"
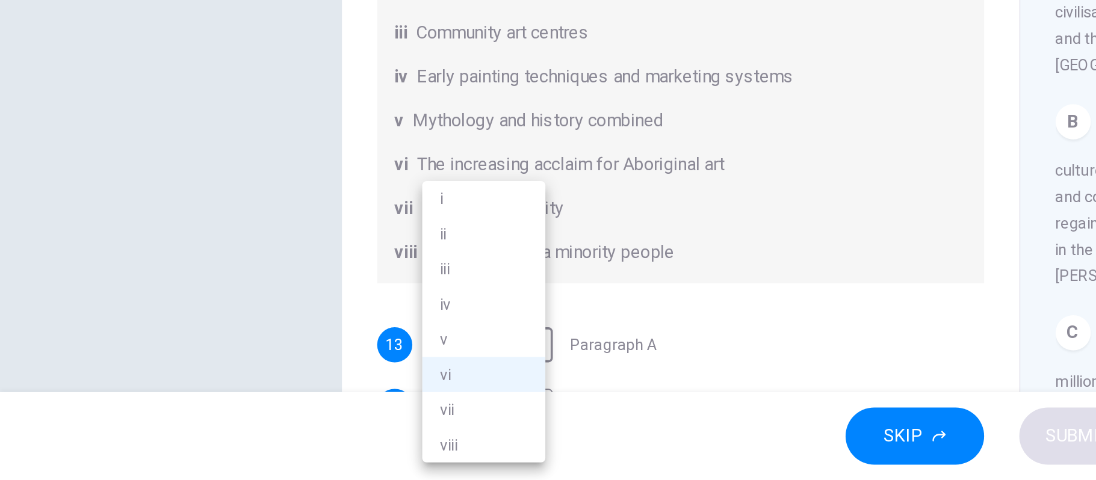
drag, startPoint x: 897, startPoint y: 297, endPoint x: 574, endPoint y: 283, distance: 323.6
click at [574, 283] on div at bounding box center [548, 240] width 1096 height 480
